Goal: Manage account settings

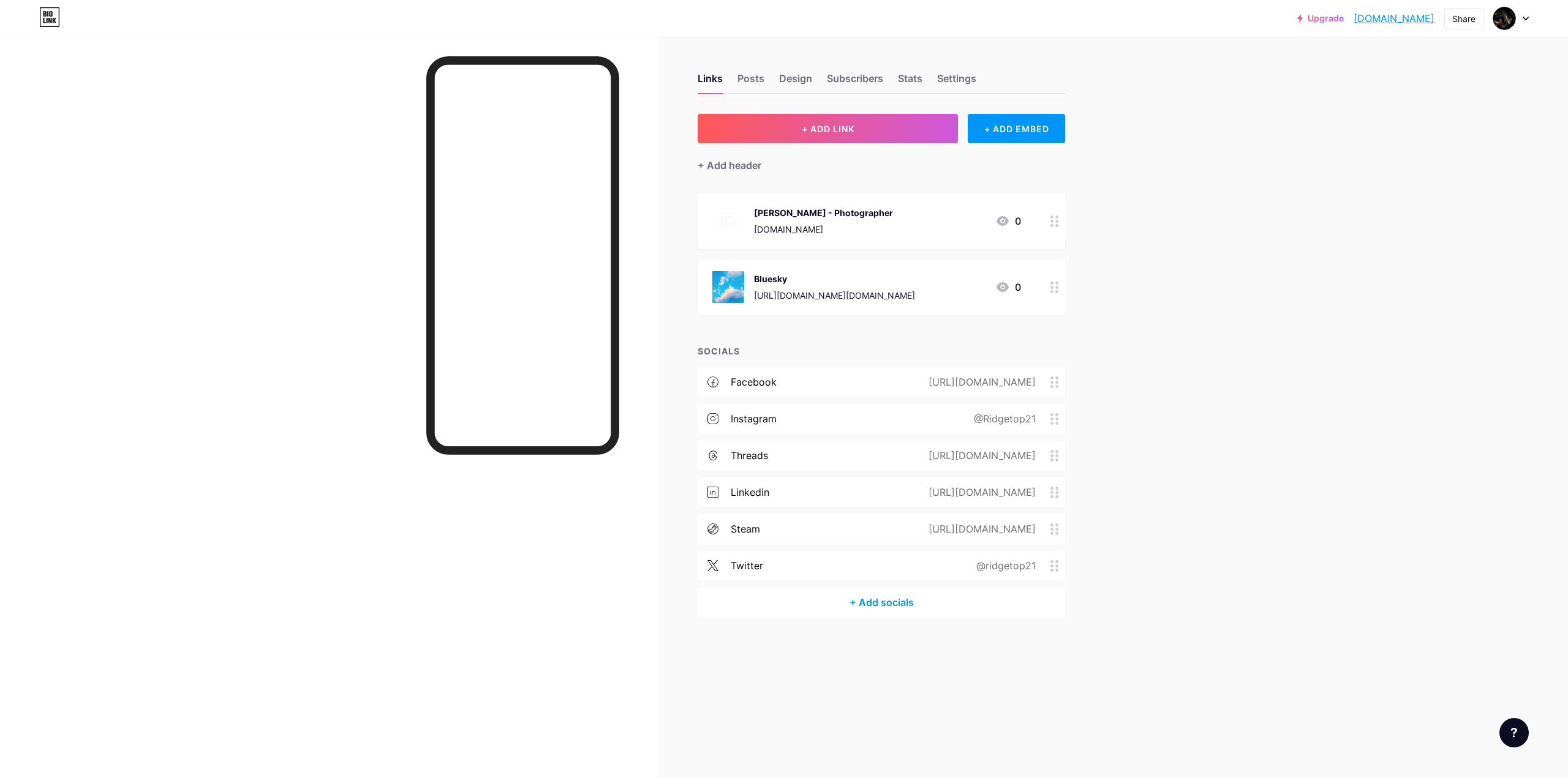
click at [1515, 21] on div at bounding box center [1504, 18] width 22 height 22
click at [1423, 170] on li "Logout" at bounding box center [1453, 172] width 152 height 33
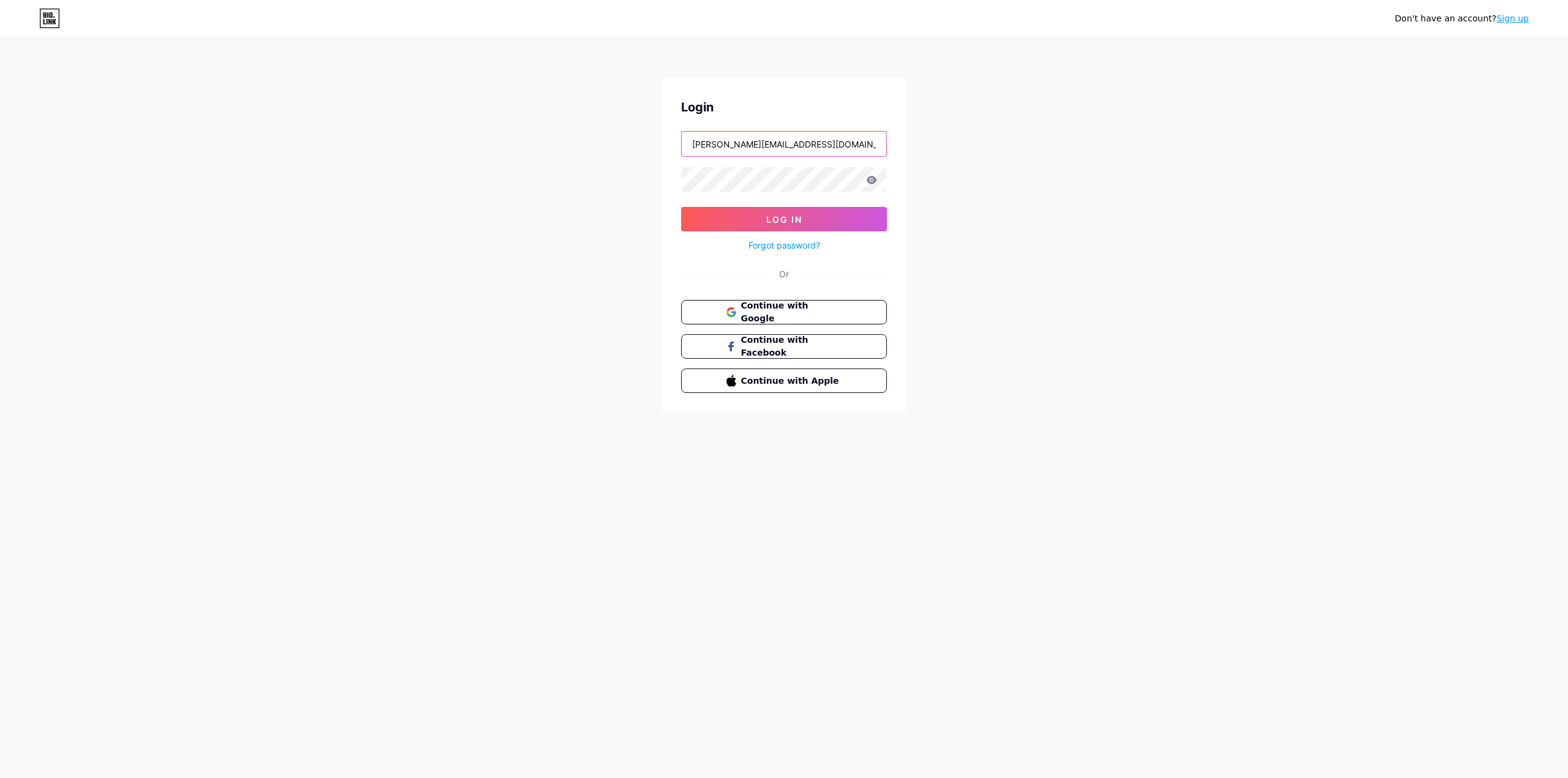
click at [812, 148] on input "[PERSON_NAME][EMAIL_ADDRESS][DOMAIN_NAME]" at bounding box center [784, 144] width 205 height 25
type input "[EMAIL_ADDRESS][DOMAIN_NAME]"
click at [731, 210] on button "Log In" at bounding box center [784, 219] width 206 height 25
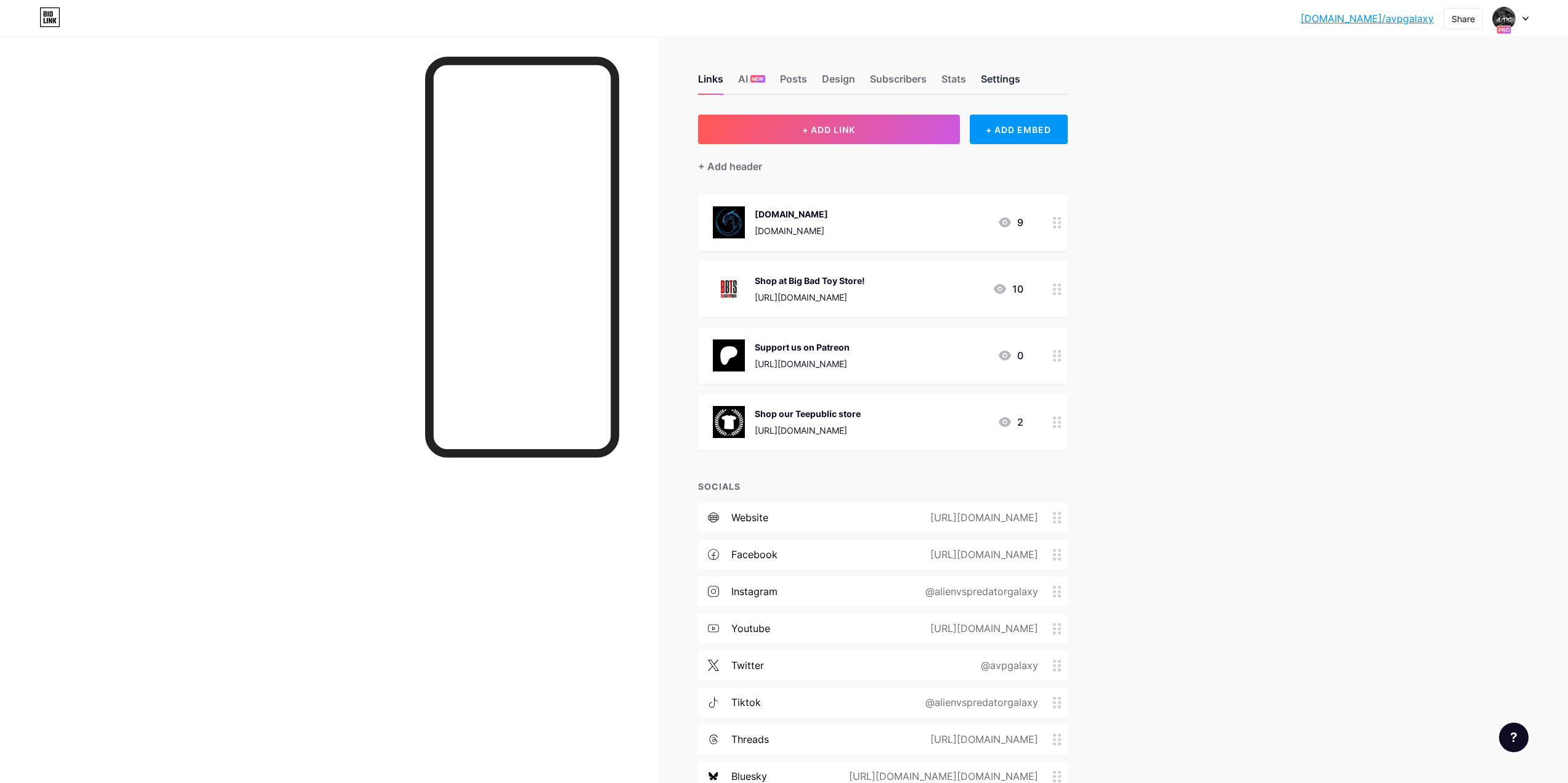
click at [1000, 79] on div "Settings" at bounding box center [1001, 82] width 40 height 22
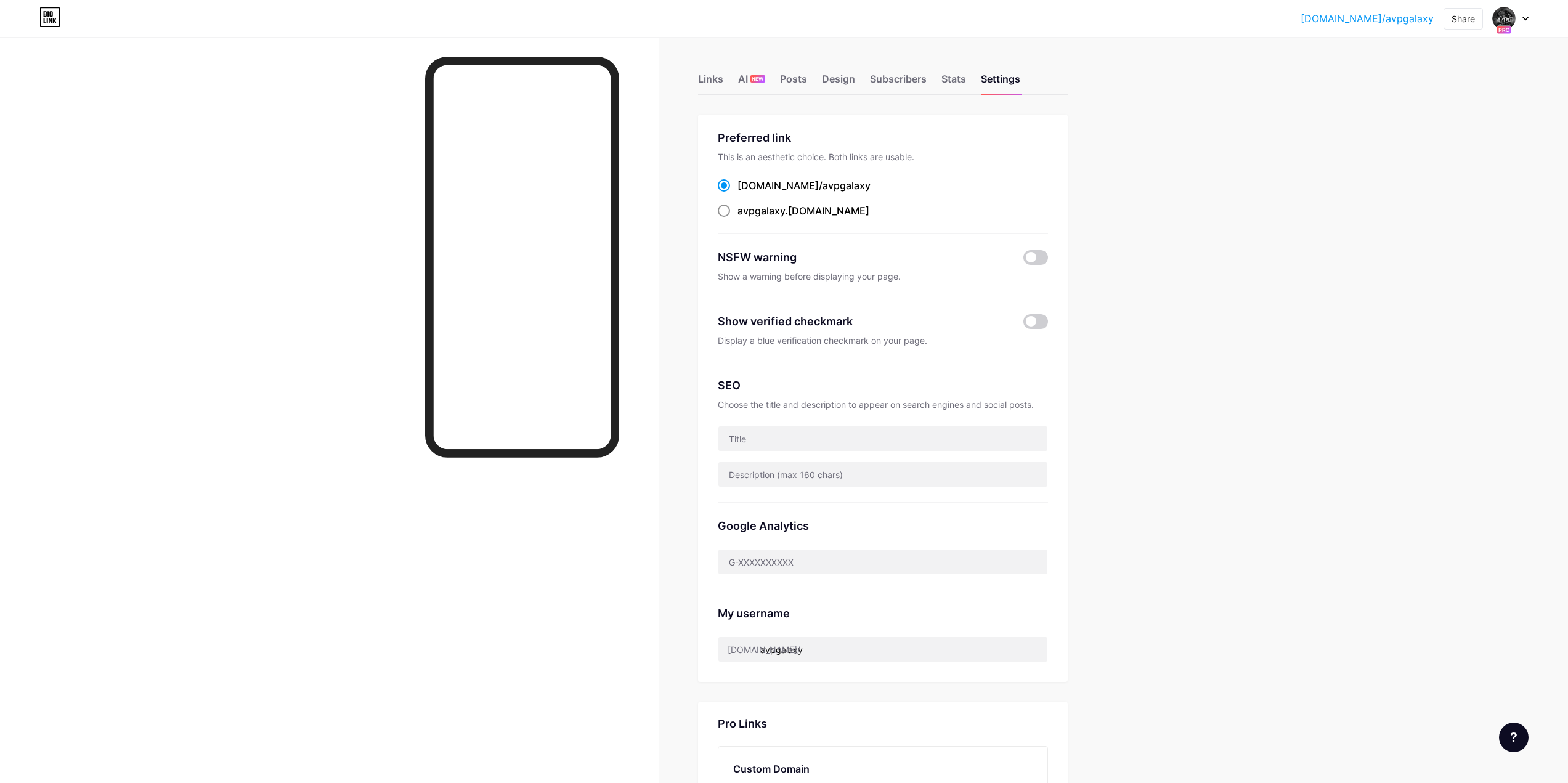
click at [764, 214] on span "avpgalaxy" at bounding box center [761, 210] width 48 height 12
click at [745, 218] on input "avpgalaxy .[DOMAIN_NAME]" at bounding box center [741, 222] width 8 height 8
radio input "true"
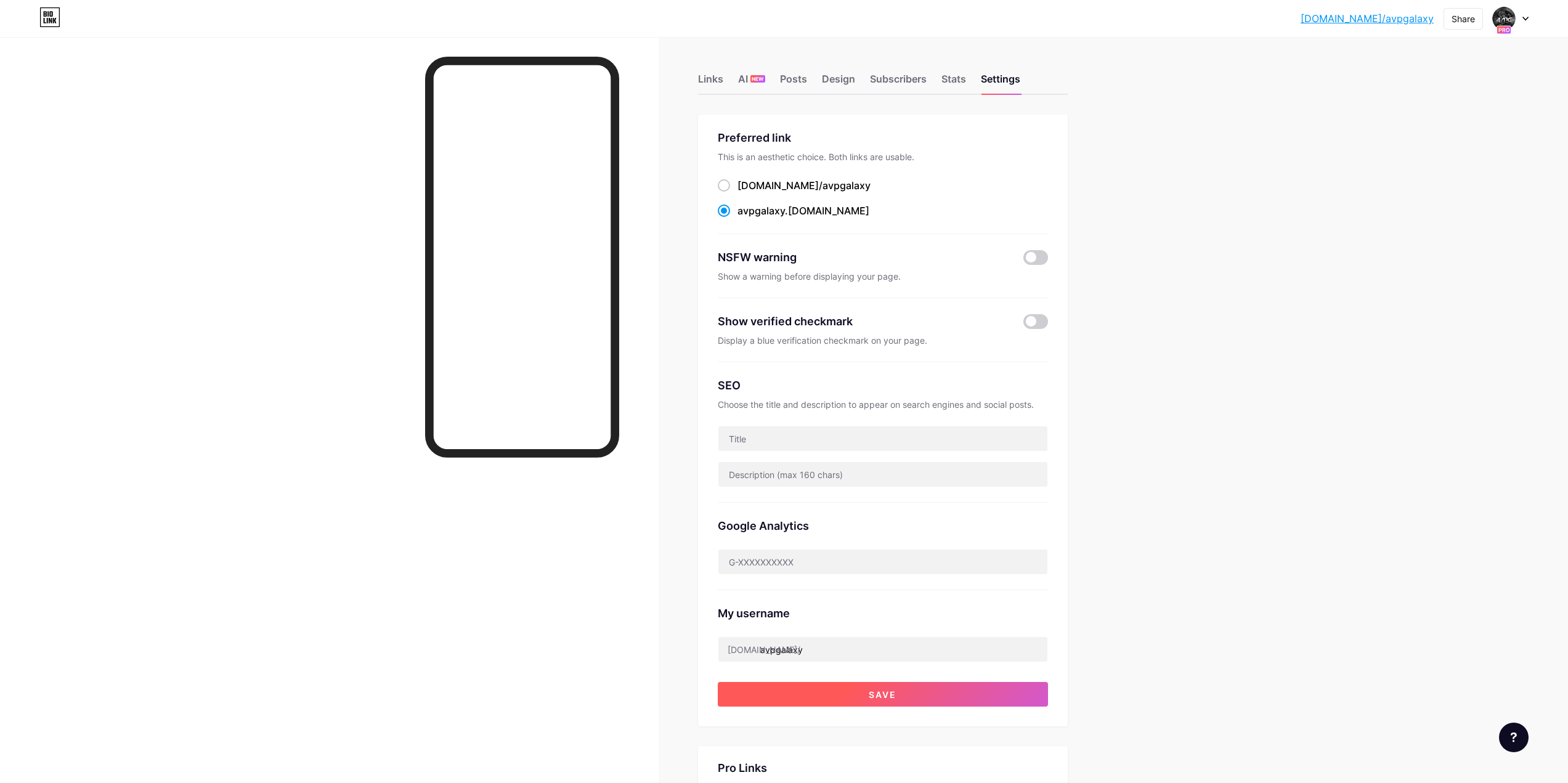
click at [940, 703] on button "Save" at bounding box center [883, 695] width 330 height 25
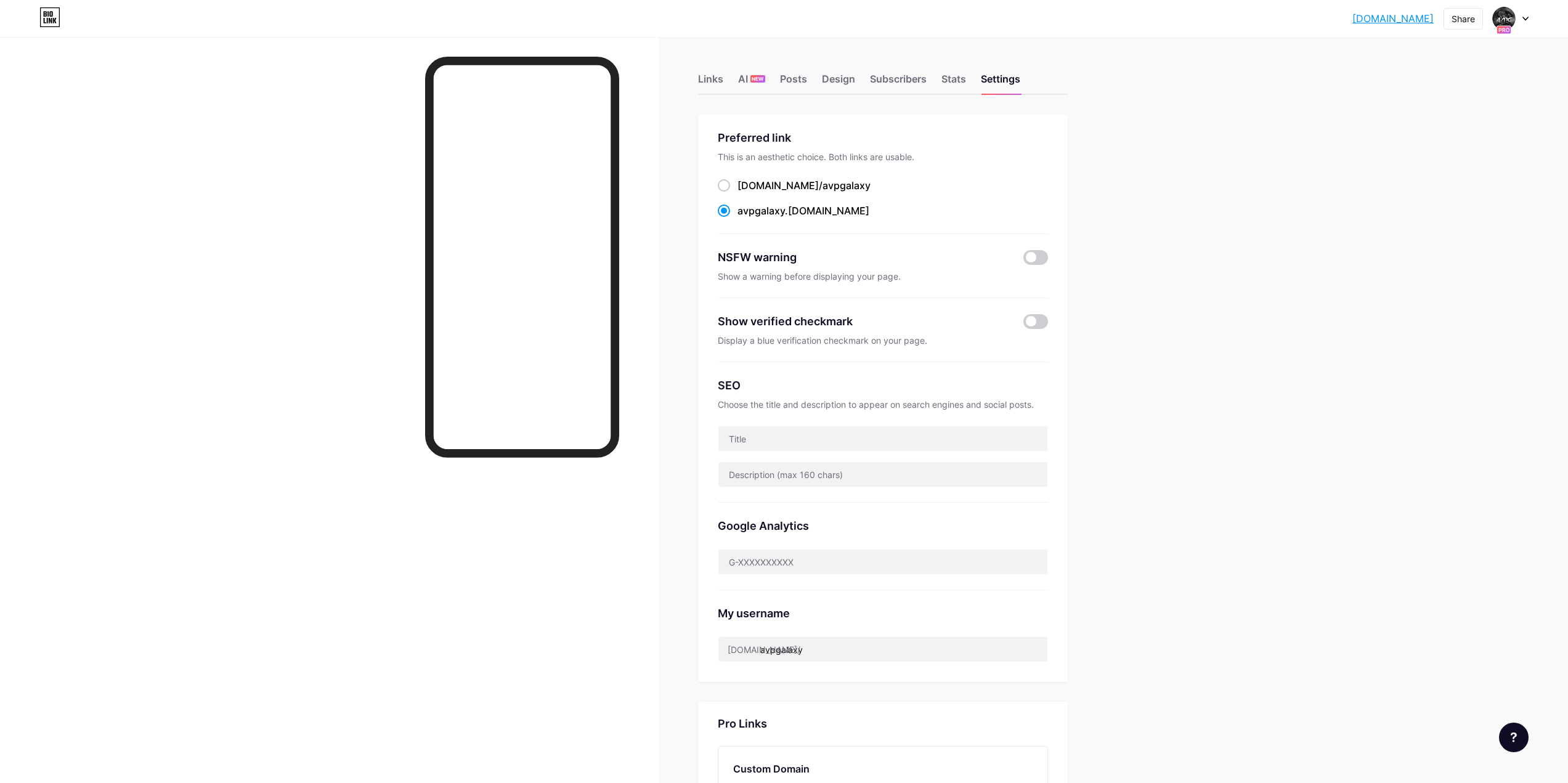
click at [1381, 15] on link "[DOMAIN_NAME]" at bounding box center [1393, 18] width 82 height 15
